Goal: Check status

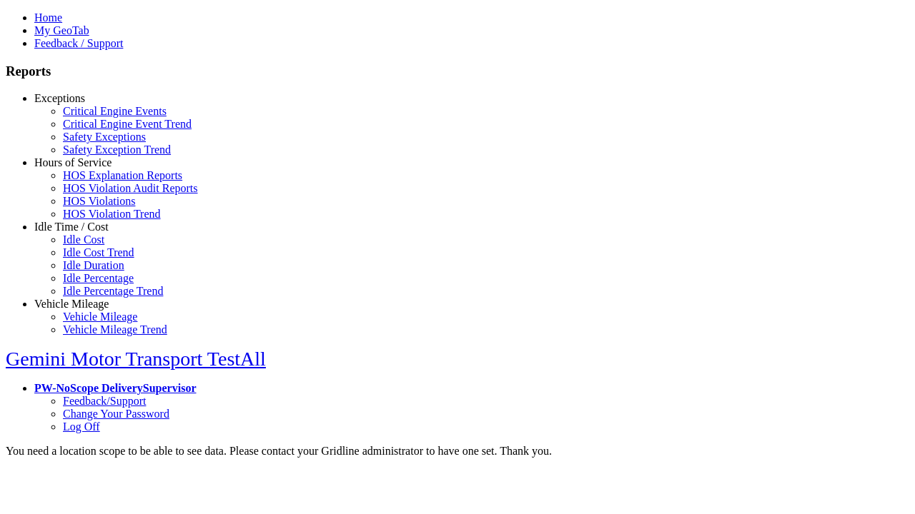
click at [82, 104] on link "Exceptions" at bounding box center [59, 98] width 51 height 12
click at [93, 117] on link "Critical Engine Events" at bounding box center [115, 111] width 104 height 12
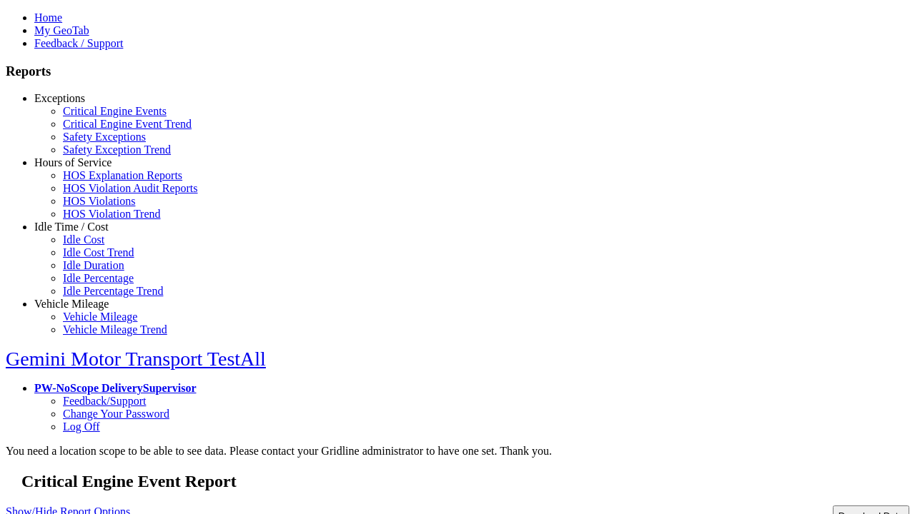
type input "**********"
